Goal: Navigation & Orientation: Find specific page/section

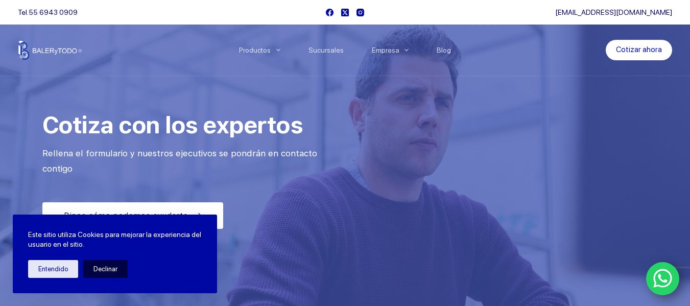
click at [104, 273] on button "Declinar" at bounding box center [105, 269] width 44 height 18
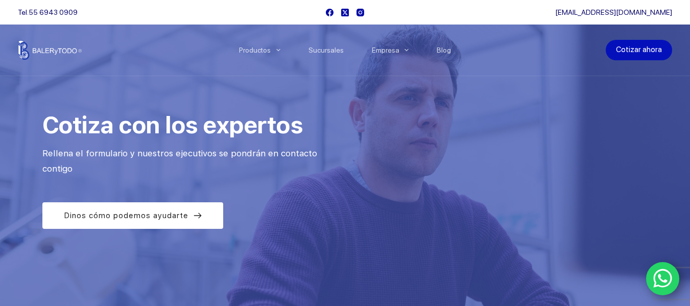
click at [646, 49] on link "Cotizar ahora" at bounding box center [639, 50] width 66 height 20
click at [645, 51] on link "Cotizar ahora" at bounding box center [639, 50] width 66 height 20
click at [324, 50] on link "Sucursales" at bounding box center [325, 50] width 63 height 0
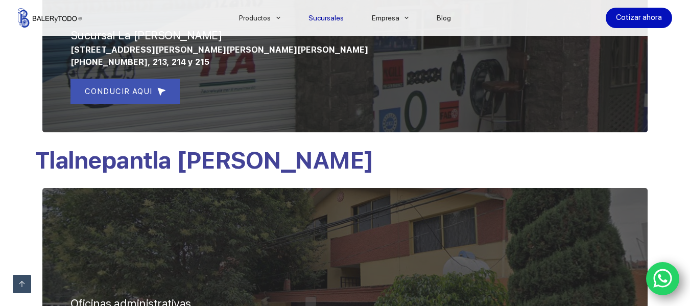
scroll to position [920, 0]
